Goal: Information Seeking & Learning: Learn about a topic

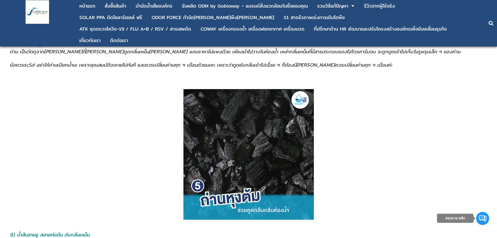
scroll to position [1148, 0]
click at [46, 89] on p at bounding box center [249, 154] width 482 height 130
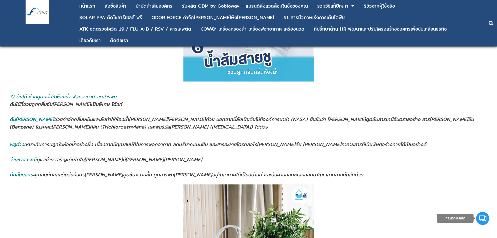
scroll to position [1461, 0]
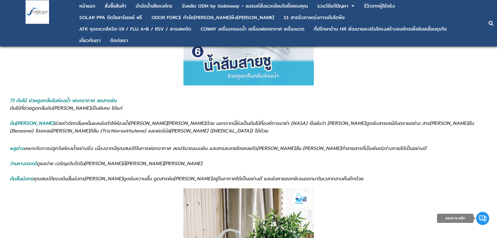
click at [17, 109] on span "ต้นไม้ที่ช่วยดูดกลิ่นอับ[PERSON_NAME]เป็นพิเศษ ได้แก่" at bounding box center [66, 108] width 112 height 8
click at [36, 125] on span "ต้น[PERSON_NAME] ช่วยกำจัดกลิ่นเหม็นและยังทำให้ห้องน้ำ[PERSON_NAME][PERSON_NAME…" at bounding box center [242, 126] width 464 height 15
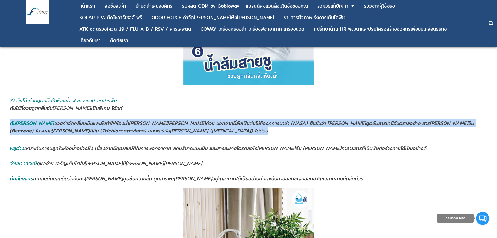
click at [36, 125] on span "ต้น[PERSON_NAME] ช่วยกำจัดกลิ่นเหม็นและยังทำให้ห้องน้ำ[PERSON_NAME][PERSON_NAME…" at bounding box center [242, 126] width 464 height 15
click at [31, 134] on span "ต้น[PERSON_NAME] ช่วยกำจัดกลิ่นเหม็นและยังทำให้ห้องน้ำ[PERSON_NAME][PERSON_NAME…" at bounding box center [242, 126] width 464 height 15
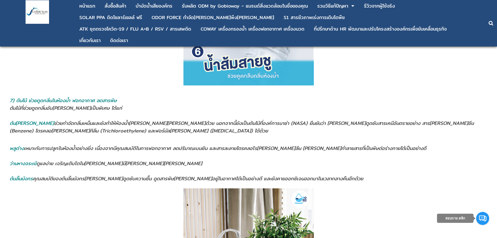
click at [37, 124] on span "ต้น[PERSON_NAME] ช่วยกำจัดกลิ่นเหม็นและยังทำให้ห้องน้ำ[PERSON_NAME][PERSON_NAME…" at bounding box center [242, 126] width 464 height 15
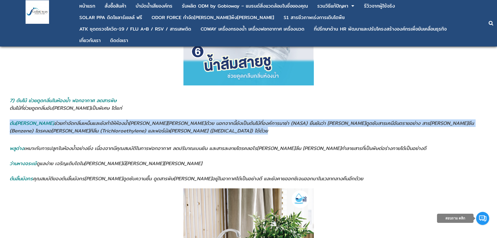
drag, startPoint x: 37, startPoint y: 124, endPoint x: 37, endPoint y: 128, distance: 3.9
click at [37, 126] on span "ต้น[PERSON_NAME] ช่วยกำจัดกลิ่นเหม็นและยังทำให้ห้องน้ำ[PERSON_NAME][PERSON_NAME…" at bounding box center [242, 126] width 464 height 15
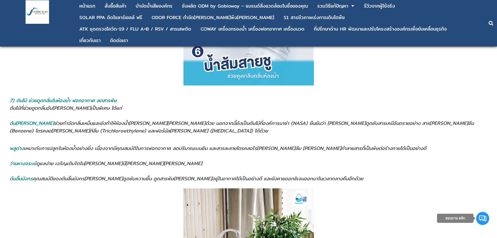
click at [44, 152] on address at bounding box center [249, 156] width 478 height 8
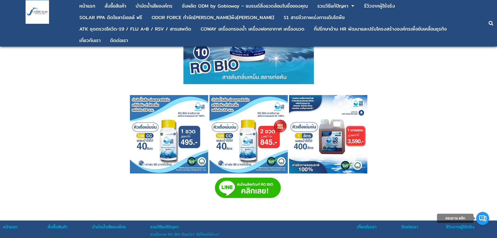
scroll to position [2342, 0]
